Goal: Information Seeking & Learning: Learn about a topic

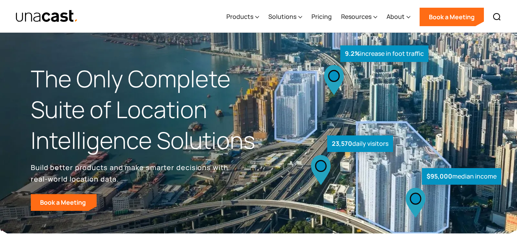
click at [315, 18] on link "Pricing" at bounding box center [321, 17] width 20 height 32
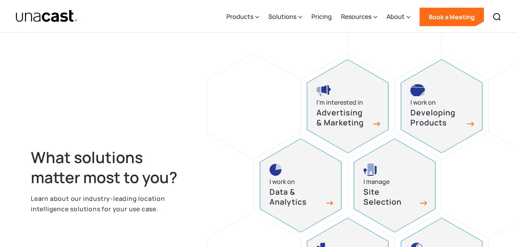
scroll to position [426, 0]
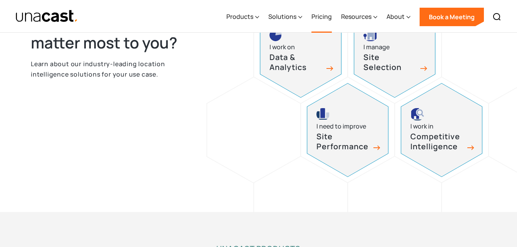
click at [326, 24] on link "Pricing" at bounding box center [321, 17] width 20 height 32
